Goal: Information Seeking & Learning: Learn about a topic

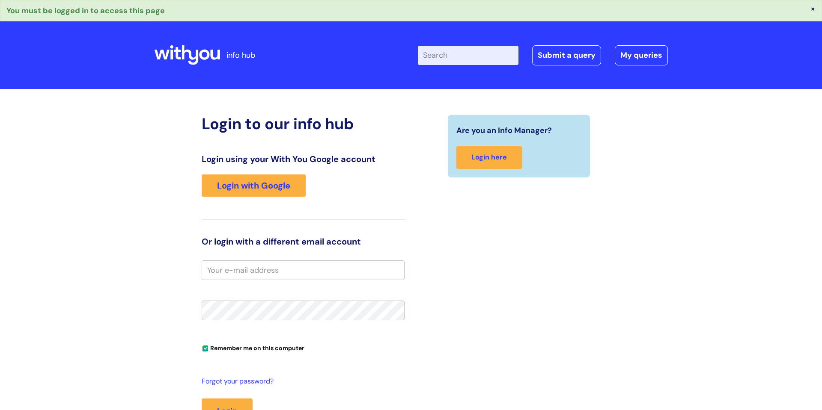
click at [268, 192] on link "Login with Google" at bounding box center [254, 186] width 104 height 22
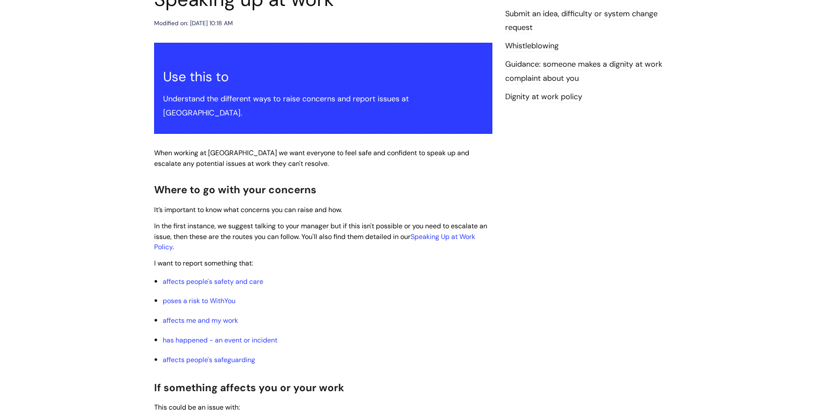
scroll to position [133, 0]
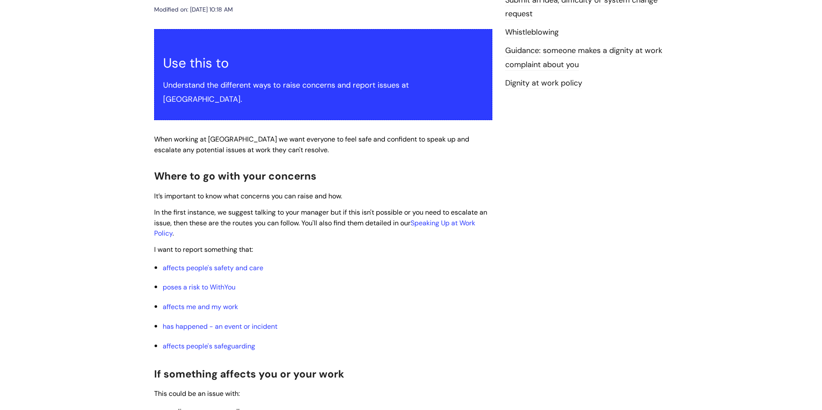
click at [543, 81] on link "Dignity at work policy" at bounding box center [543, 83] width 77 height 11
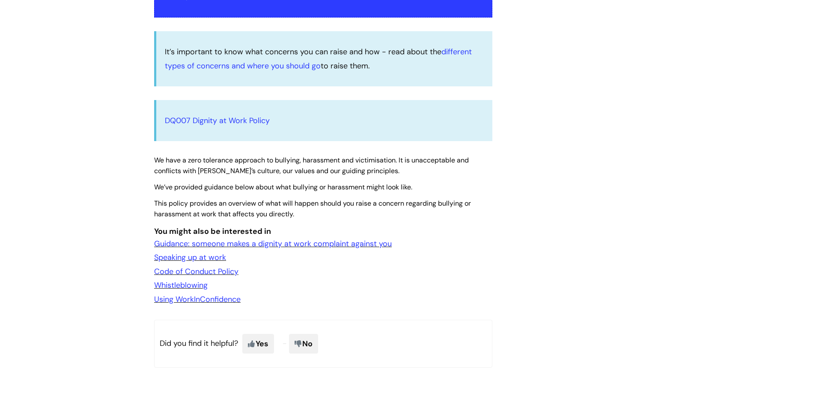
scroll to position [234, 0]
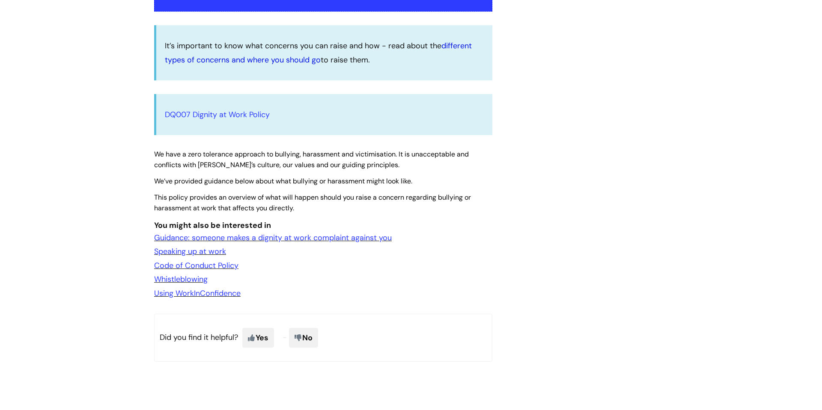
click at [452, 43] on link "different types of concerns and where you should go" at bounding box center [318, 53] width 307 height 24
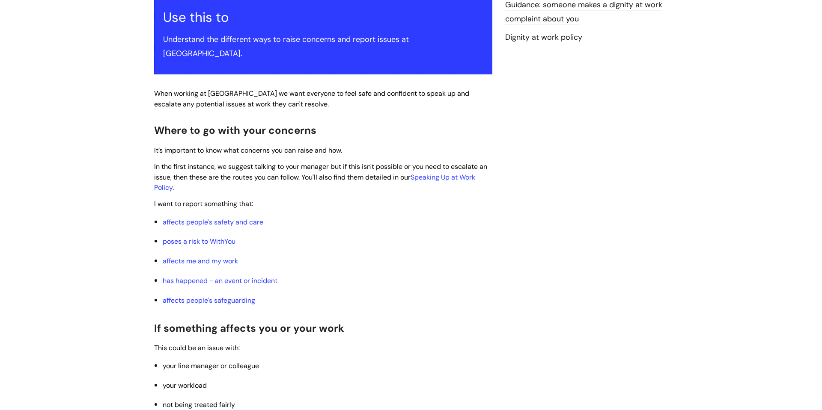
scroll to position [186, 0]
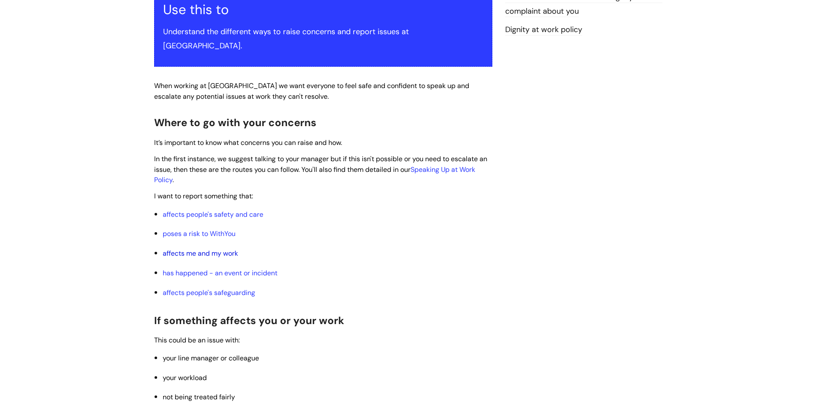
click at [220, 249] on link "affects me and my work" at bounding box center [200, 253] width 75 height 9
